Goal: Check status: Check status

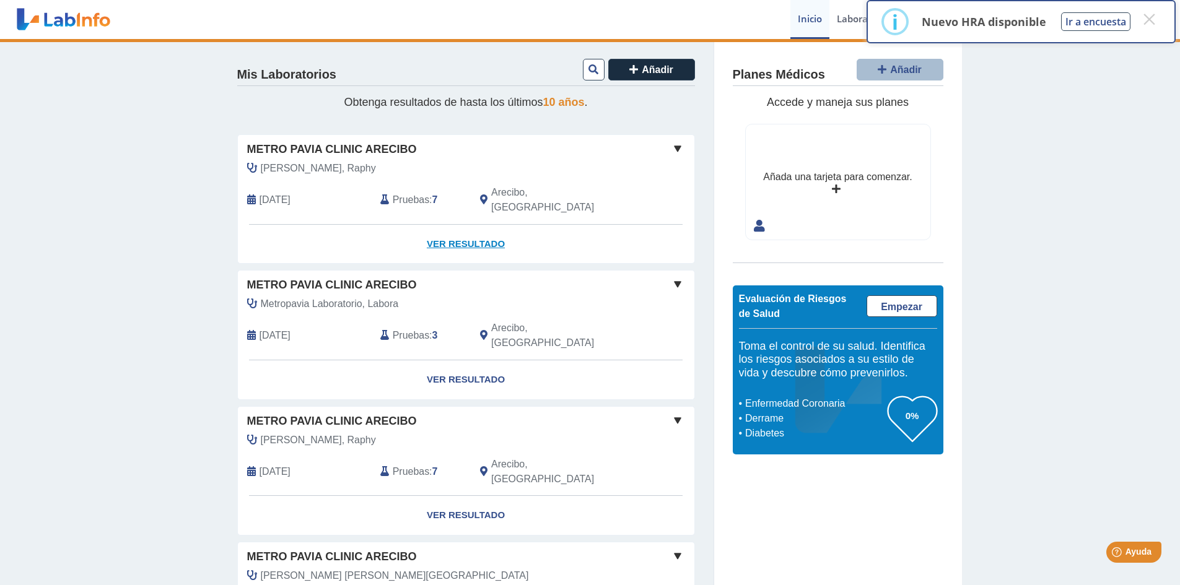
click at [495, 233] on link "Ver Resultado" at bounding box center [466, 244] width 457 height 39
click at [1151, 25] on button "×" at bounding box center [1149, 19] width 22 height 22
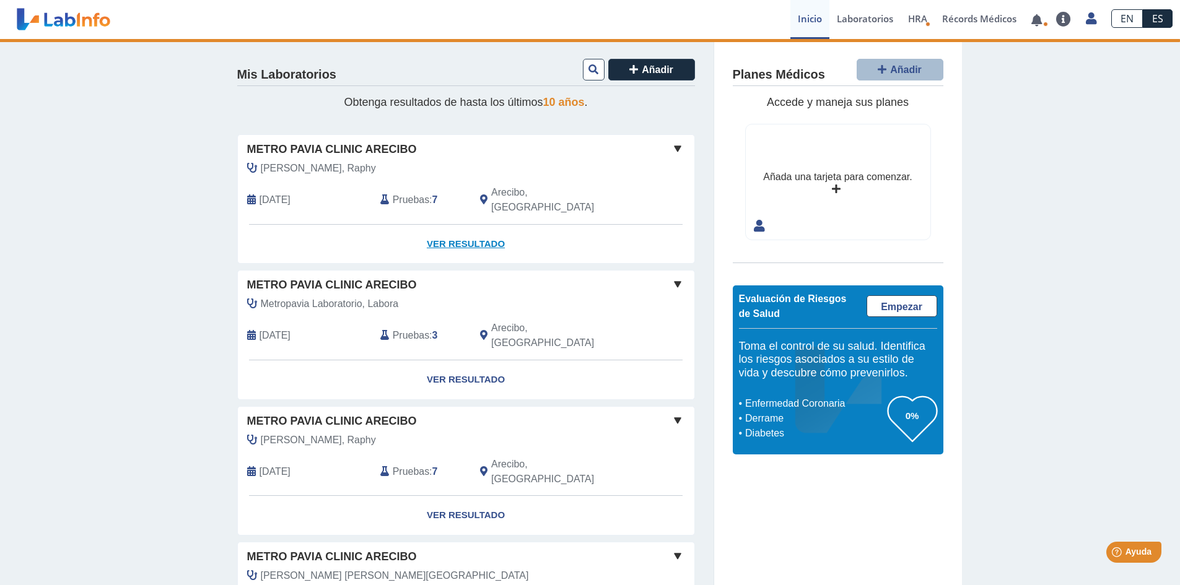
click at [468, 233] on link "Ver Resultado" at bounding box center [466, 244] width 457 height 39
click at [672, 147] on span at bounding box center [677, 148] width 15 height 15
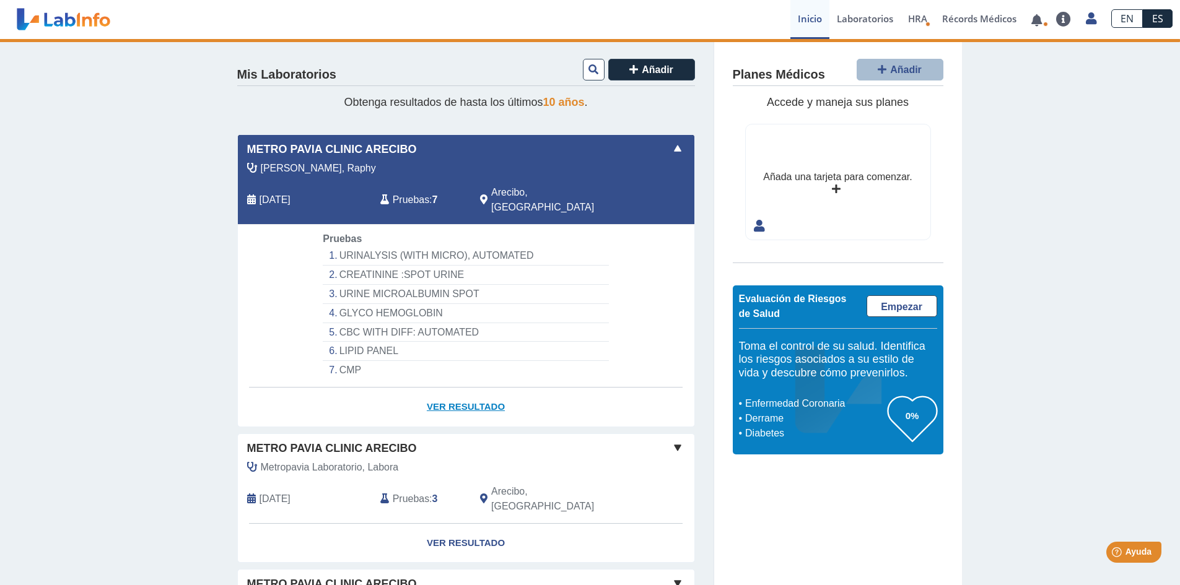
click at [458, 390] on link "Ver Resultado" at bounding box center [466, 407] width 457 height 39
click at [471, 388] on link "Ver Resultado" at bounding box center [466, 407] width 457 height 39
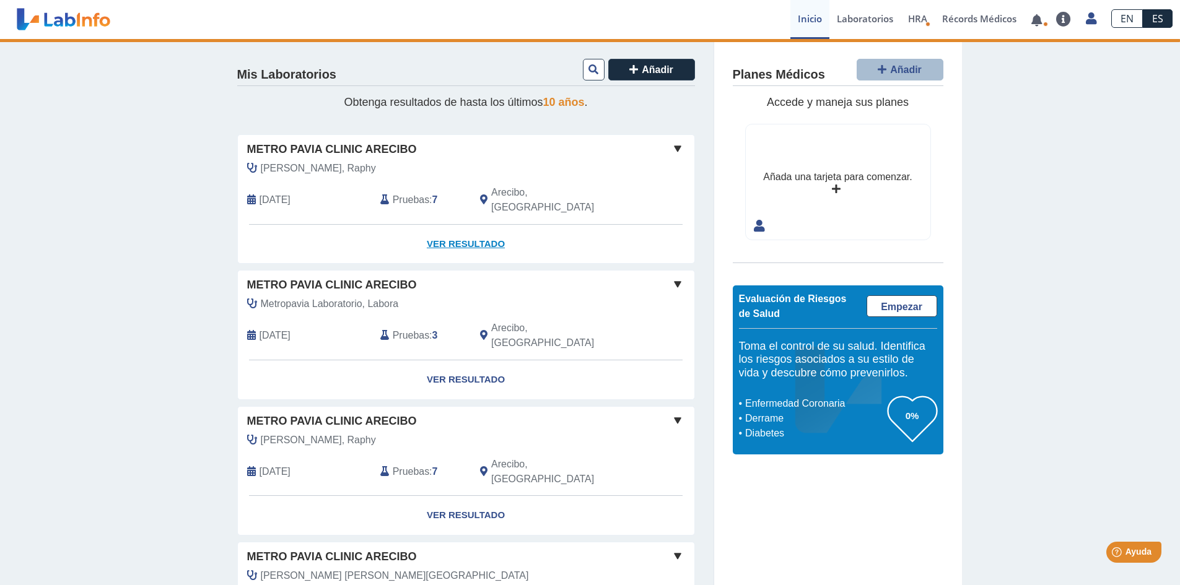
click at [465, 235] on link "Ver Resultado" at bounding box center [466, 244] width 457 height 39
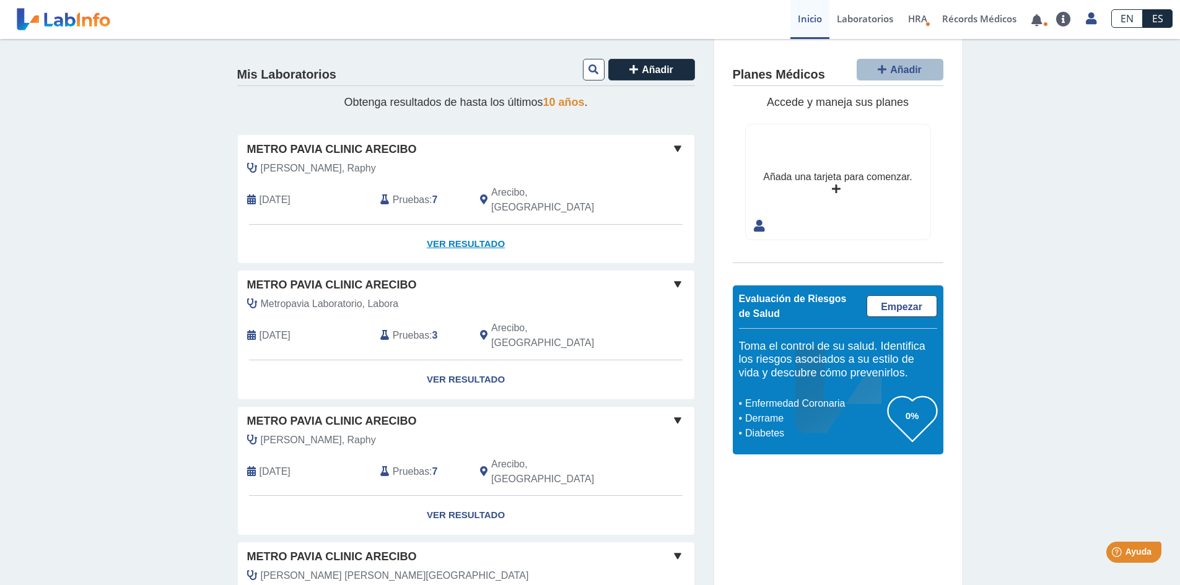
click at [473, 230] on link "Ver Resultado" at bounding box center [466, 244] width 457 height 39
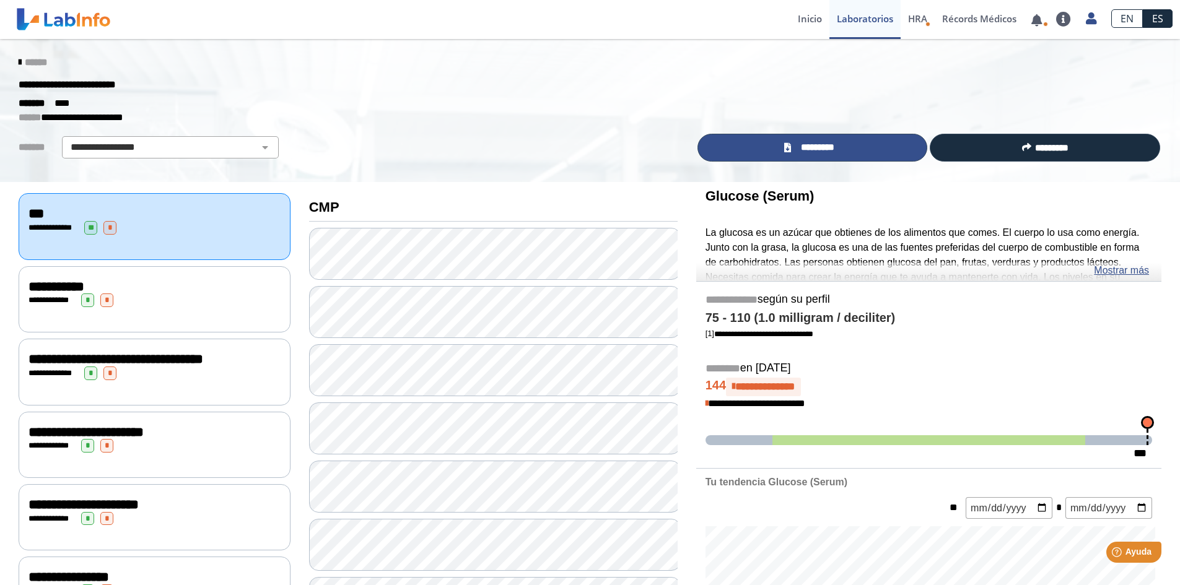
click at [852, 155] on link "*********" at bounding box center [813, 148] width 230 height 28
